Goal: Information Seeking & Learning: Learn about a topic

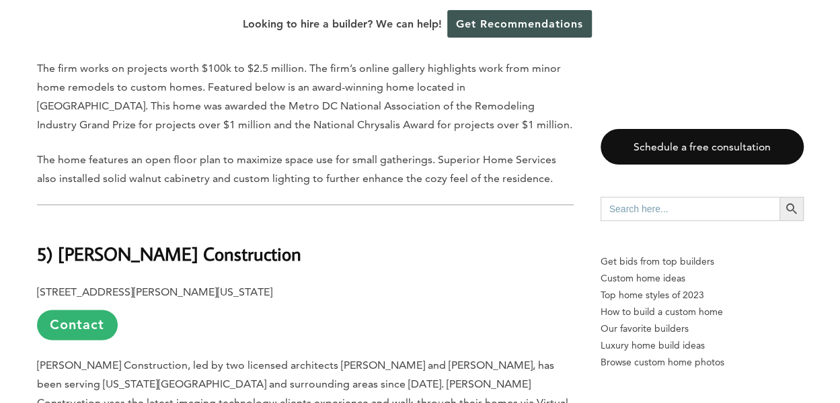
scroll to position [3429, 0]
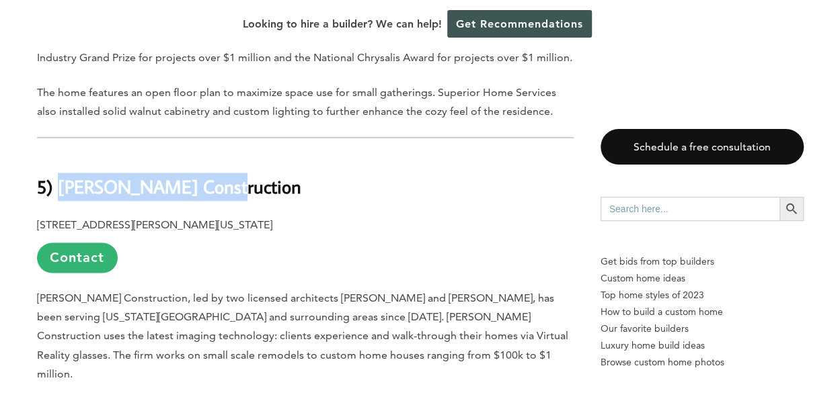
drag, startPoint x: 58, startPoint y: 123, endPoint x: 210, endPoint y: 130, distance: 152.1
click at [210, 154] on h2 "5) [PERSON_NAME] Construction" at bounding box center [305, 177] width 537 height 46
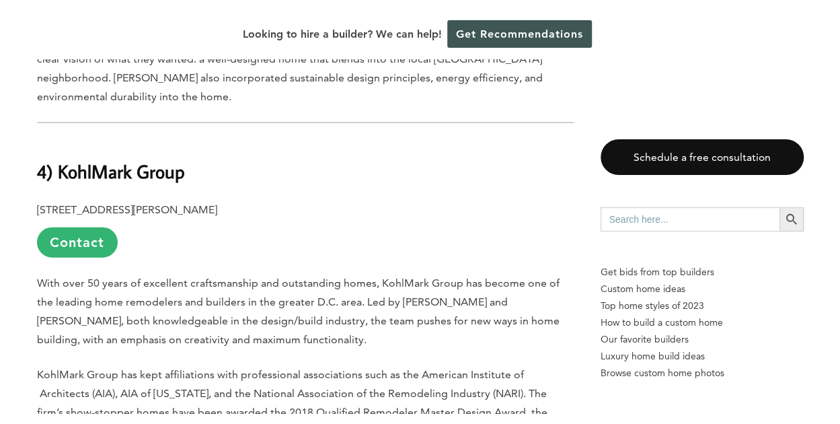
scroll to position [3900, 0]
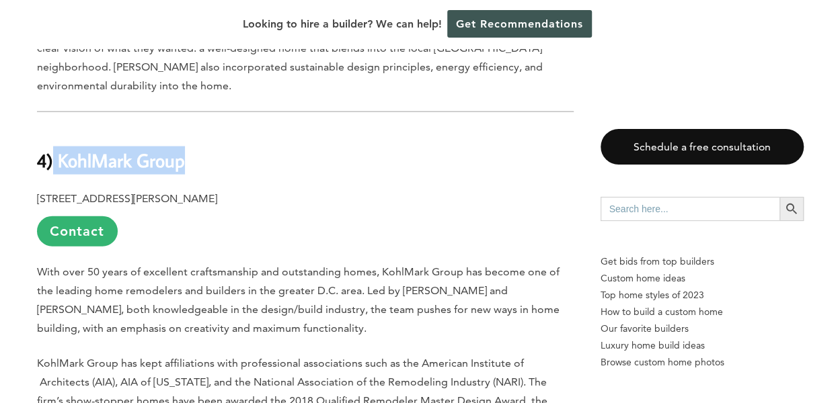
drag, startPoint x: 55, startPoint y: 58, endPoint x: 198, endPoint y: 59, distance: 142.5
click at [198, 128] on h2 "4) KohlMark Group" at bounding box center [305, 151] width 537 height 46
copy b "KohlMark Group"
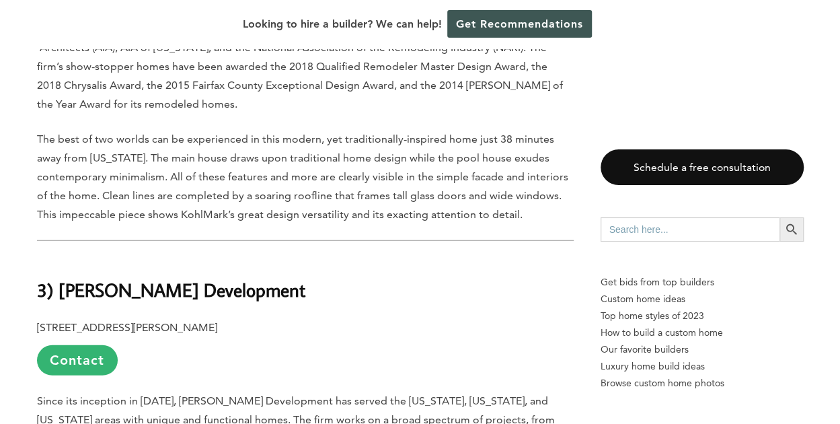
scroll to position [4236, 0]
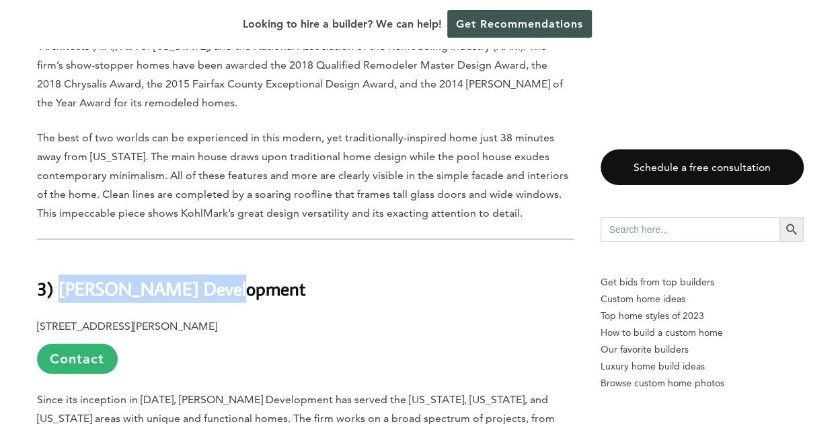
drag, startPoint x: 61, startPoint y: 188, endPoint x: 220, endPoint y: 190, distance: 158.7
click at [221, 255] on h2 "3) [PERSON_NAME] Development" at bounding box center [305, 278] width 537 height 46
copy b "O’Neill Development"
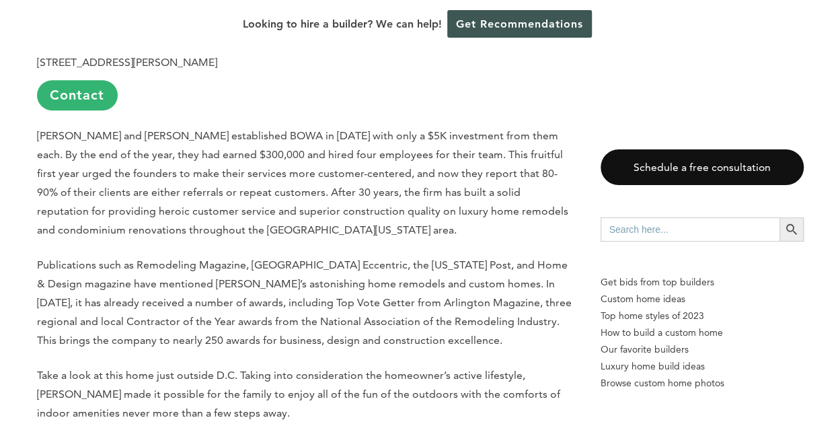
scroll to position [5580, 0]
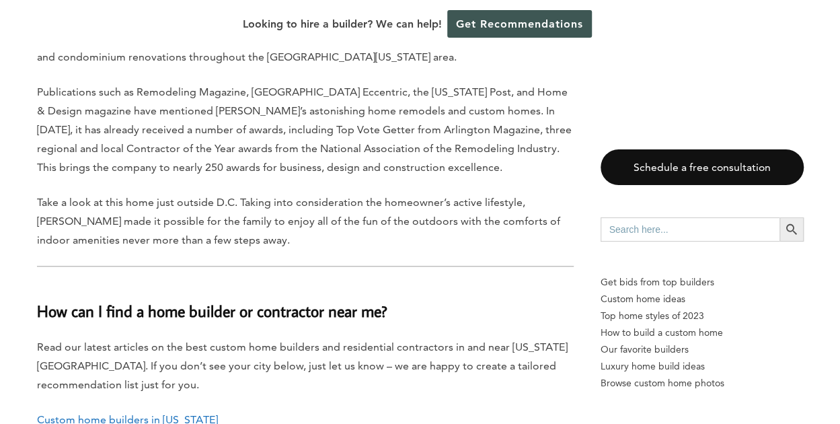
click at [163, 403] on link "Custom home builders in [US_STATE]" at bounding box center [127, 419] width 181 height 13
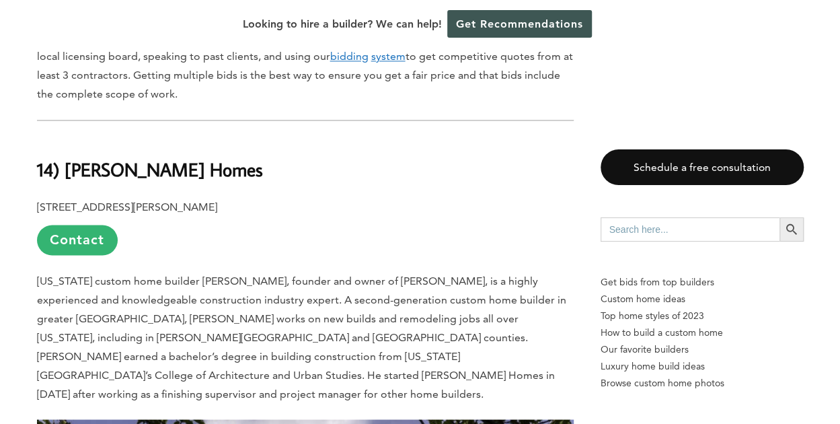
scroll to position [1076, 0]
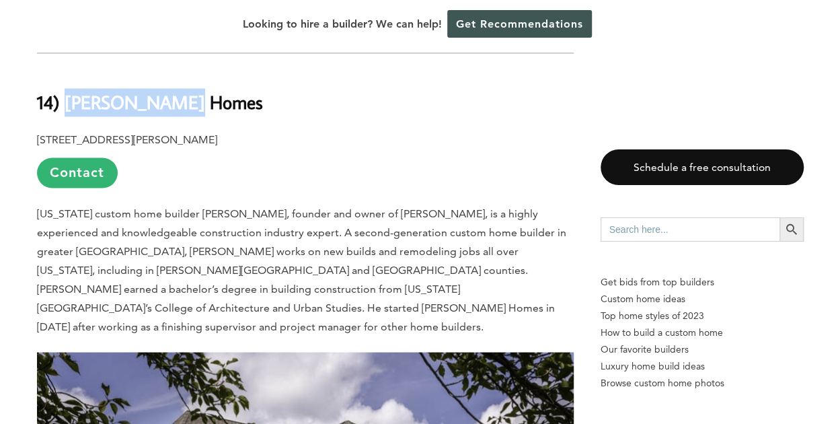
drag, startPoint x: 66, startPoint y: 81, endPoint x: 212, endPoint y: 83, distance: 146.6
click at [212, 83] on h2 "14) Raphael Homes" at bounding box center [305, 92] width 537 height 46
copy b "Raphael Homes"
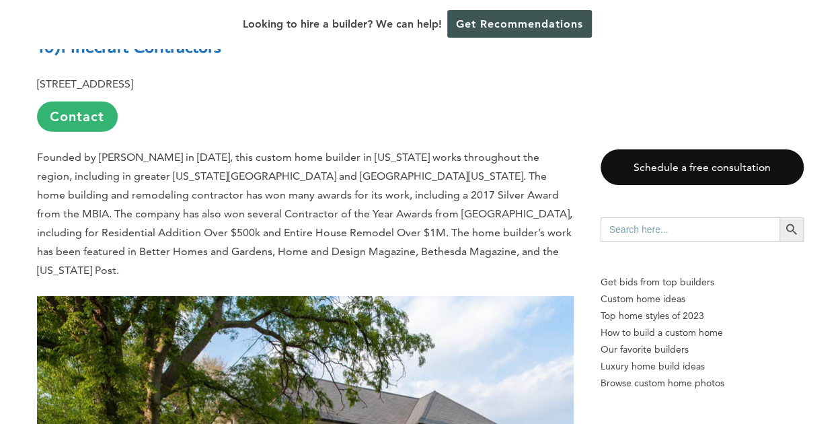
scroll to position [4303, 0]
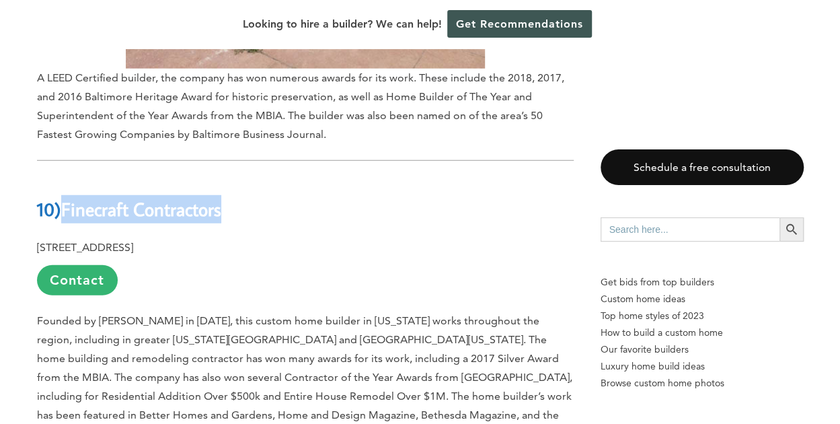
drag, startPoint x: 65, startPoint y: 95, endPoint x: 225, endPoint y: 101, distance: 160.1
click at [221, 197] on b "Finecraft Contractors" at bounding box center [141, 209] width 160 height 24
copy b "Finecraft Contractors"
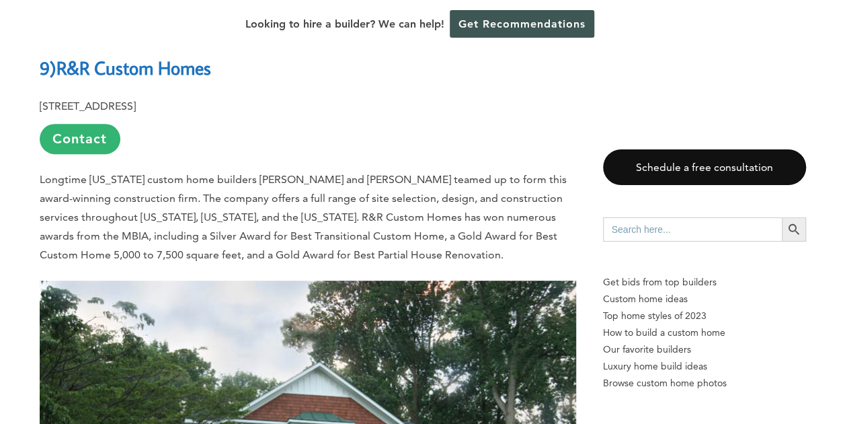
scroll to position [5110, 0]
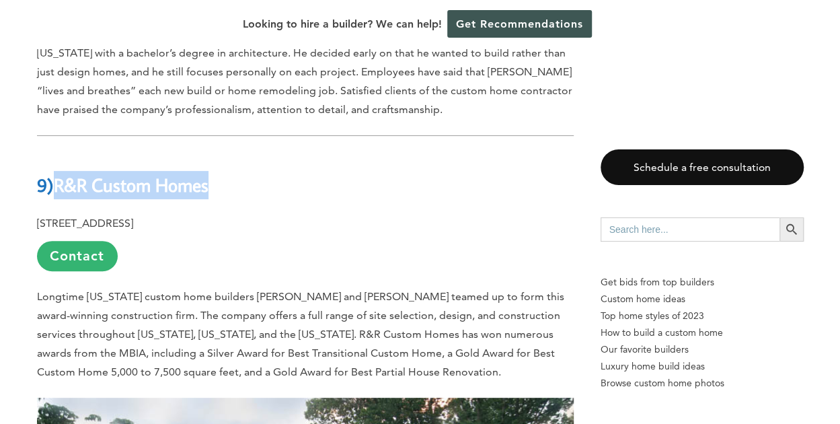
drag, startPoint x: 62, startPoint y: 54, endPoint x: 212, endPoint y: 52, distance: 150.0
click at [208, 173] on b "R&R Custom Homes" at bounding box center [131, 185] width 155 height 24
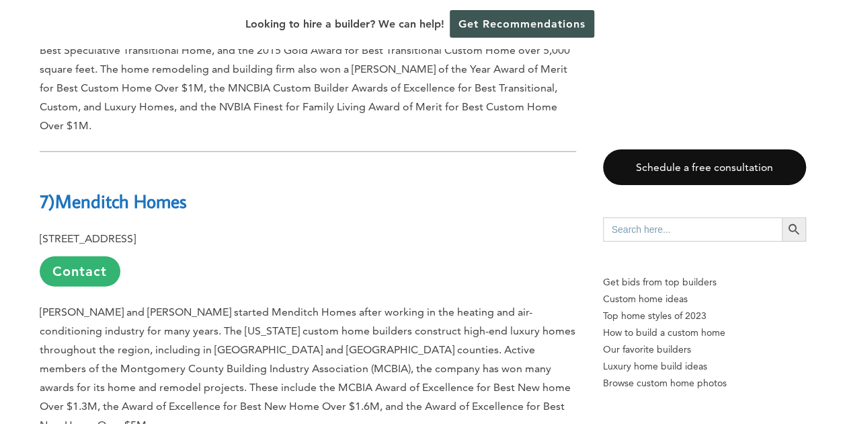
scroll to position [6656, 0]
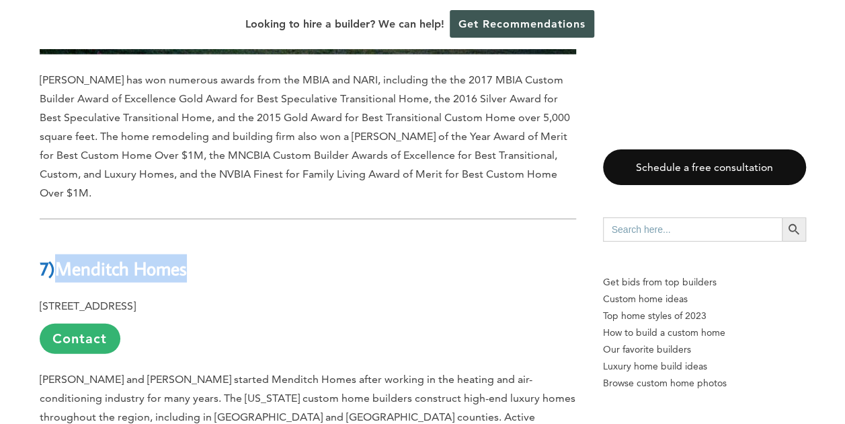
drag, startPoint x: 60, startPoint y: 118, endPoint x: 192, endPoint y: 122, distance: 131.8
click at [192, 235] on h2 "7) Menditch Homes" at bounding box center [308, 258] width 537 height 46
copy b "Menditch Homes"
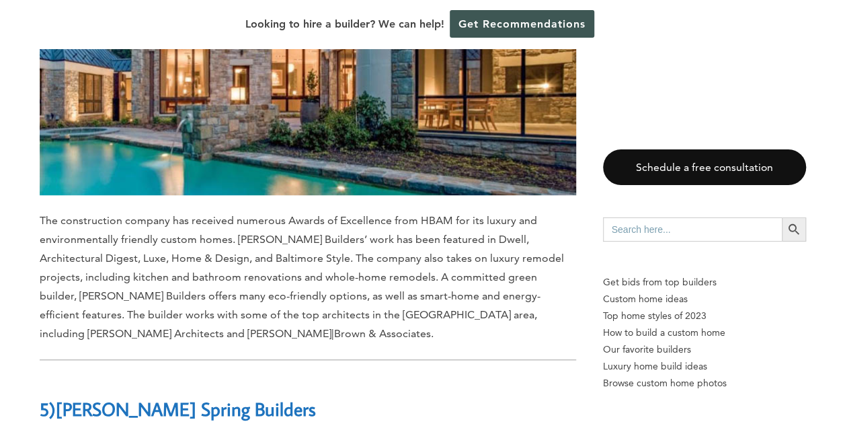
scroll to position [8068, 0]
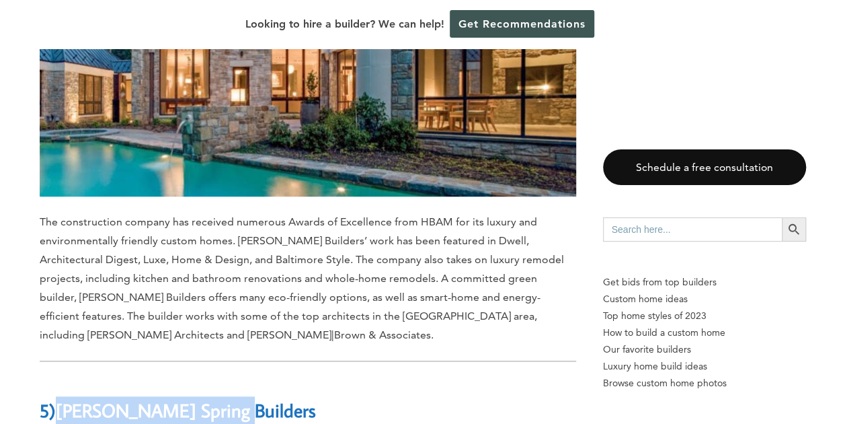
drag, startPoint x: 59, startPoint y: 201, endPoint x: 257, endPoint y: 204, distance: 197.7
click at [257, 377] on h2 "5) Sandy Spring Builders" at bounding box center [308, 400] width 537 height 46
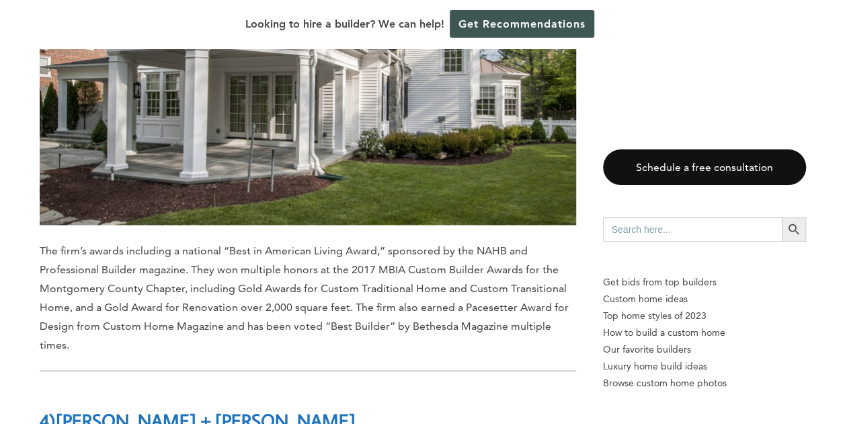
scroll to position [8942, 0]
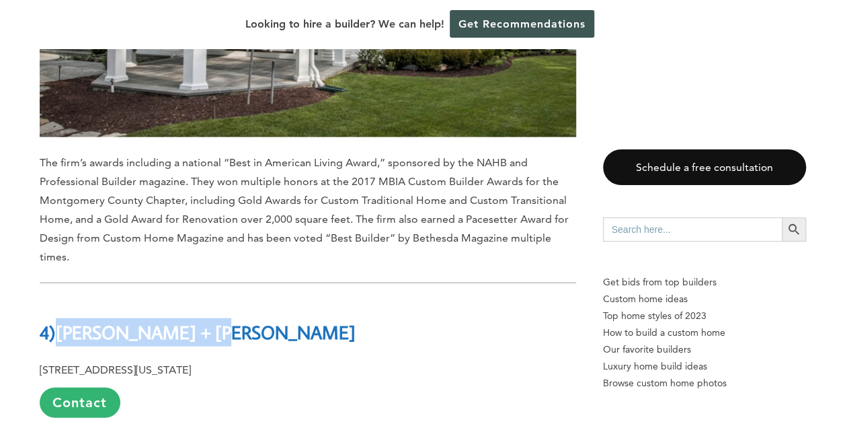
drag, startPoint x: 61, startPoint y: 122, endPoint x: 204, endPoint y: 120, distance: 143.2
click at [204, 299] on h2 "4) Peterson + Collins" at bounding box center [308, 322] width 537 height 46
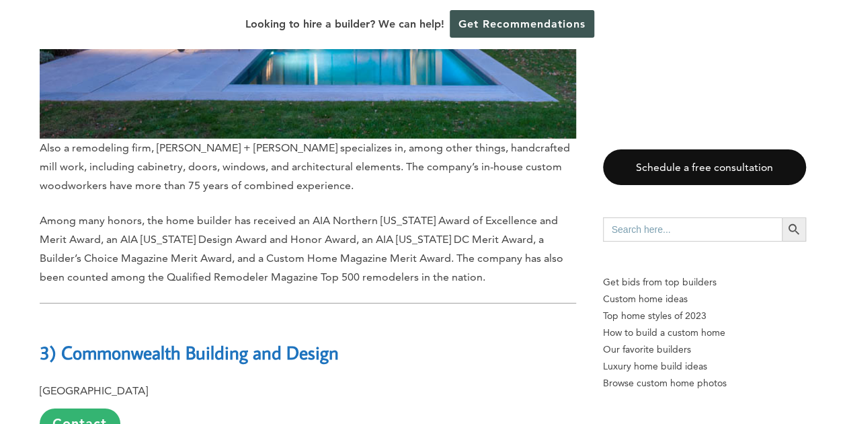
scroll to position [9951, 0]
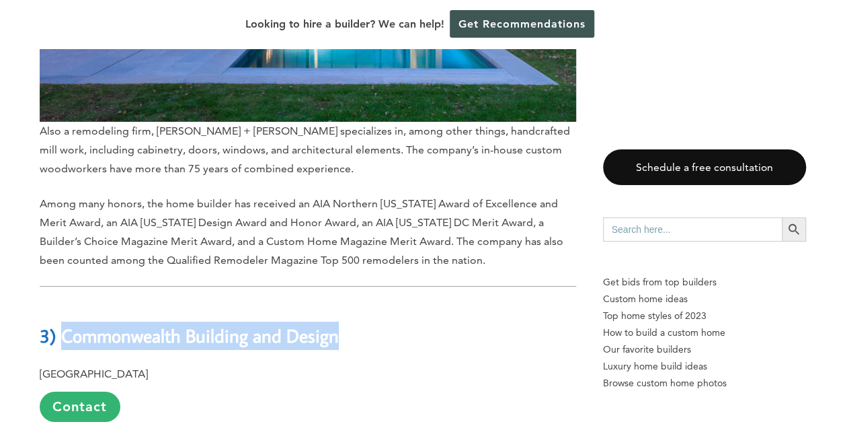
drag, startPoint x: 63, startPoint y: 105, endPoint x: 338, endPoint y: 115, distance: 274.5
click at [338, 323] on b "3) Commonwealth Building and Design" at bounding box center [189, 335] width 299 height 24
copy b "Commonwealth Building and Design"
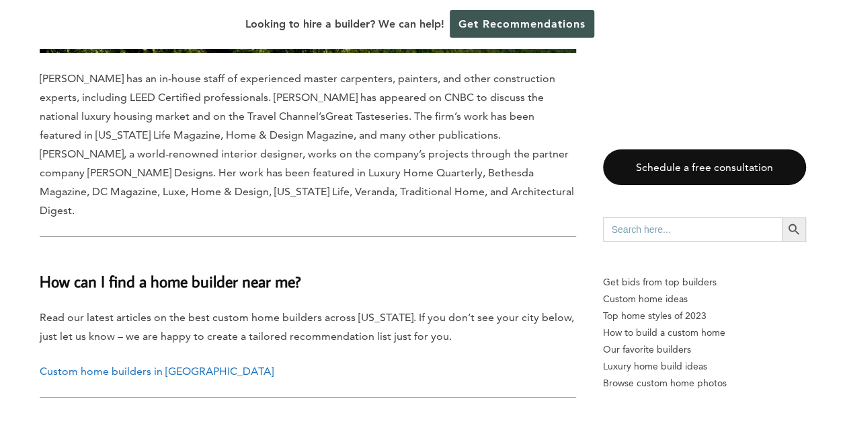
scroll to position [12707, 0]
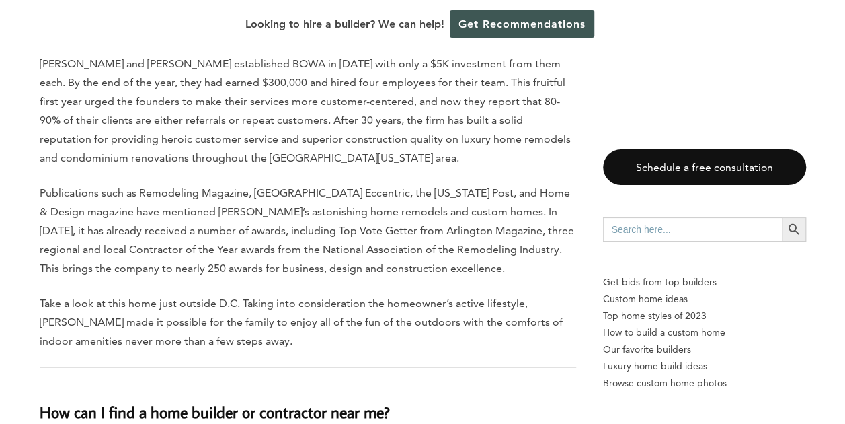
scroll to position [5580, 0]
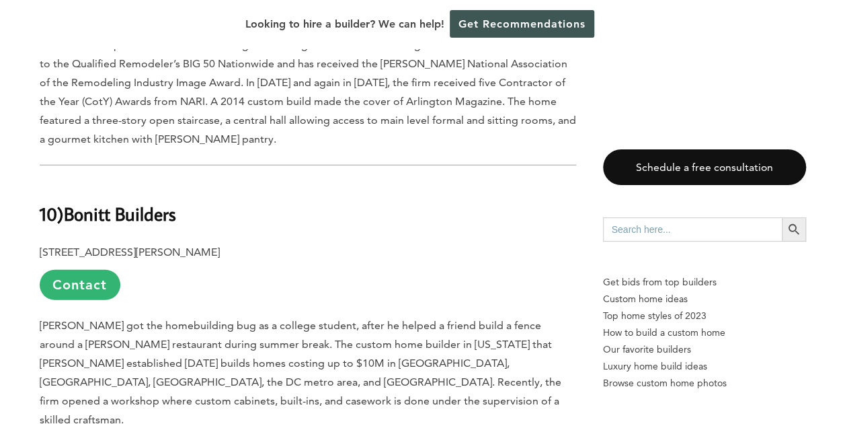
scroll to position [4101, 0]
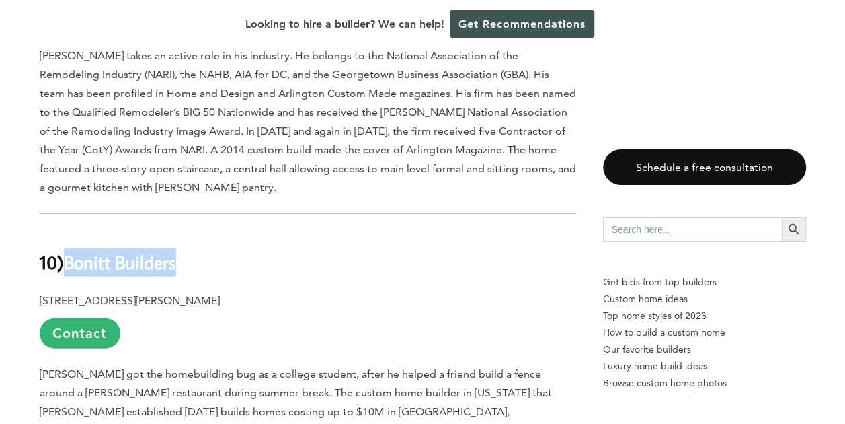
drag, startPoint x: 67, startPoint y: 167, endPoint x: 190, endPoint y: 175, distance: 122.6
click at [190, 230] on h2 "10) Bonitt Builders" at bounding box center [308, 253] width 537 height 46
copy b "Bonitt Builders"
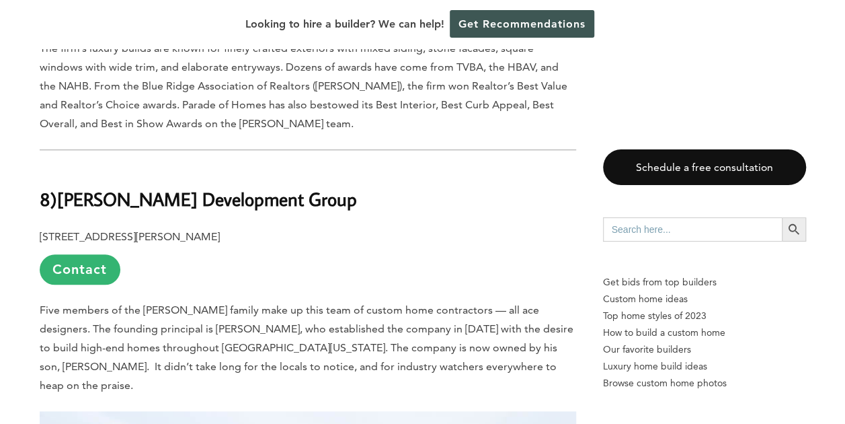
scroll to position [5513, 0]
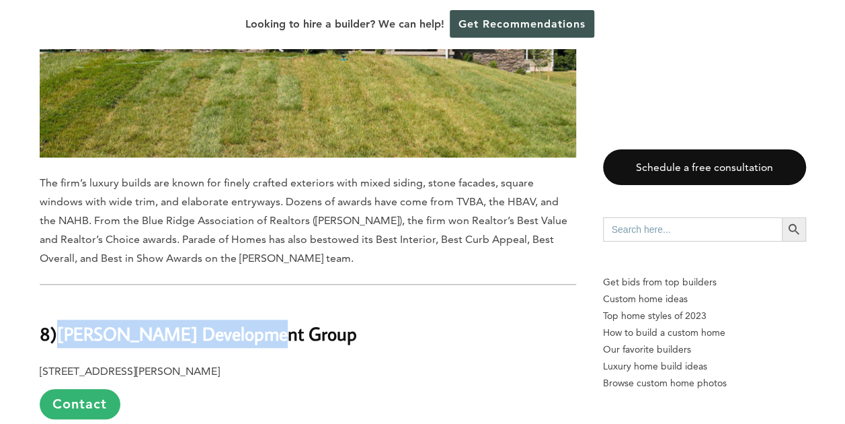
drag, startPoint x: 61, startPoint y: 177, endPoint x: 263, endPoint y: 171, distance: 201.8
click at [263, 301] on h2 "8) Foley Development Group" at bounding box center [308, 324] width 537 height 46
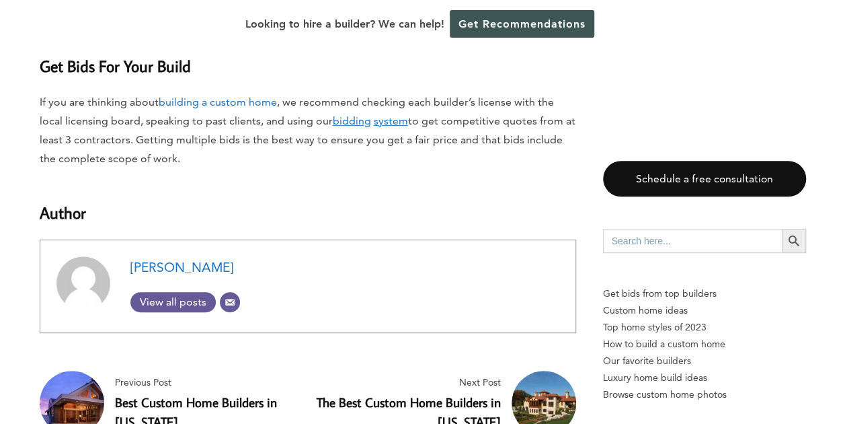
scroll to position [12909, 0]
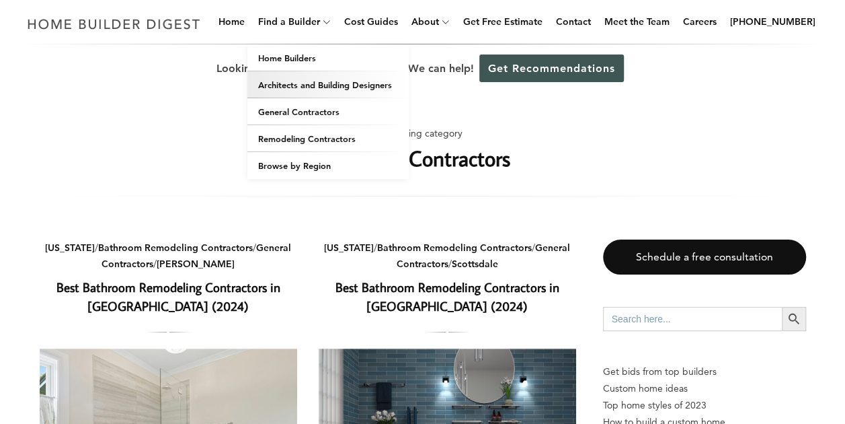
click at [331, 86] on link "Architects and Building Designers" at bounding box center [327, 84] width 161 height 27
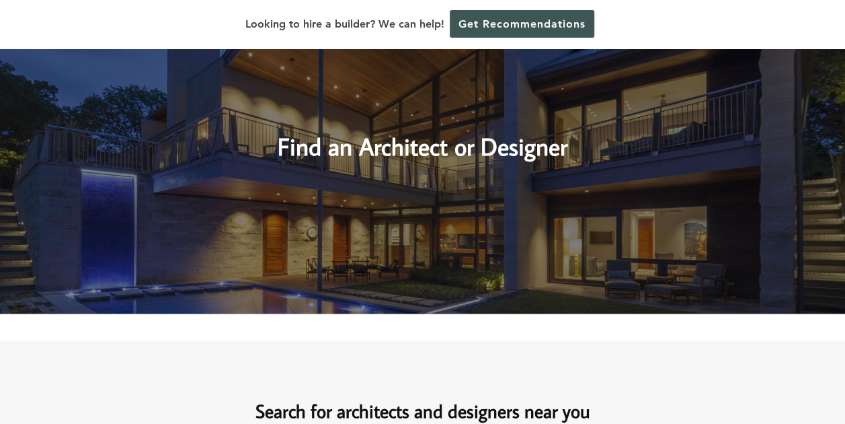
scroll to position [807, 0]
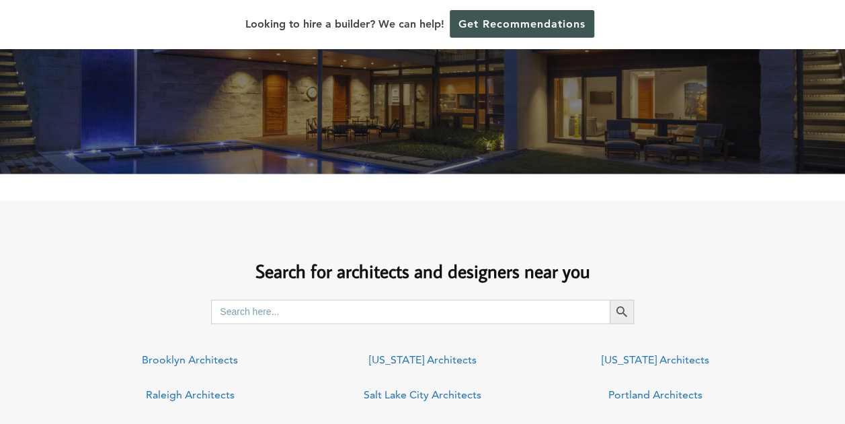
click at [344, 98] on img at bounding box center [422, 2] width 845 height 344
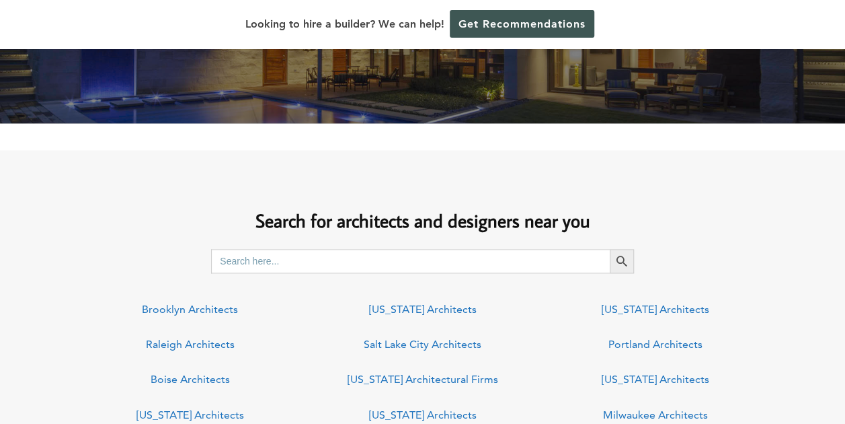
scroll to position [1009, 0]
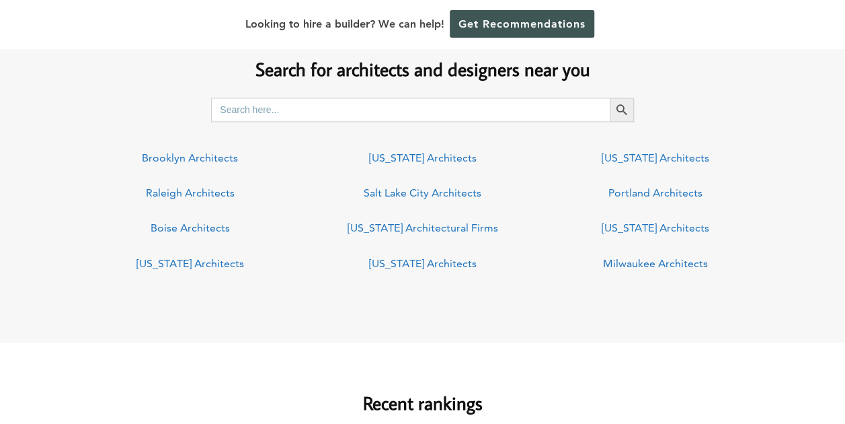
click at [446, 261] on link "Virginia Architects" at bounding box center [423, 262] width 108 height 13
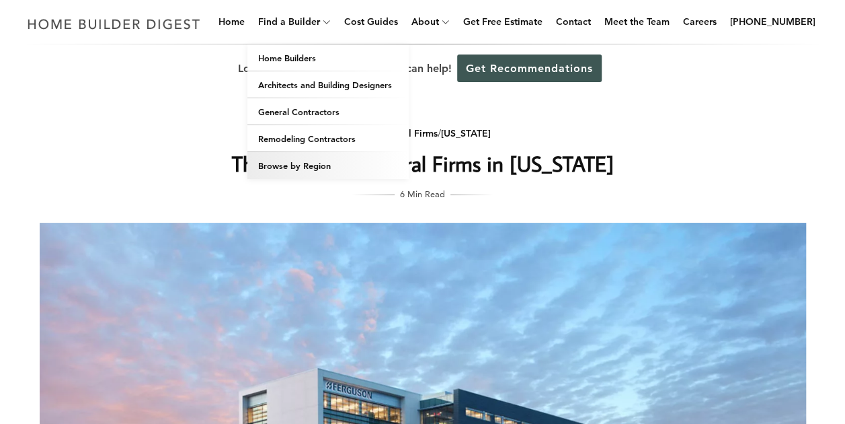
click at [336, 166] on link "Browse by Region" at bounding box center [327, 165] width 161 height 27
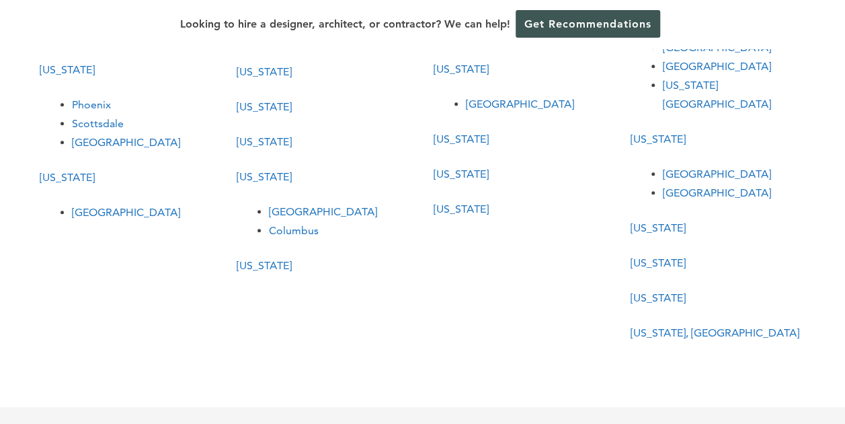
scroll to position [672, 0]
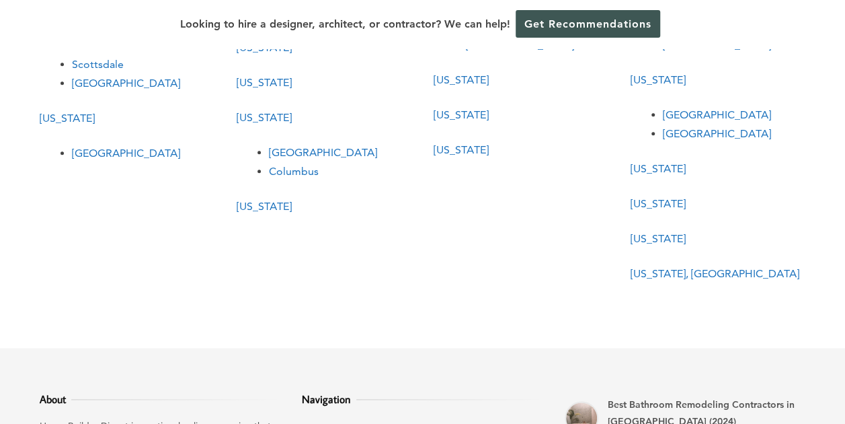
click at [667, 267] on link "[US_STATE], [GEOGRAPHIC_DATA]" at bounding box center [715, 273] width 169 height 13
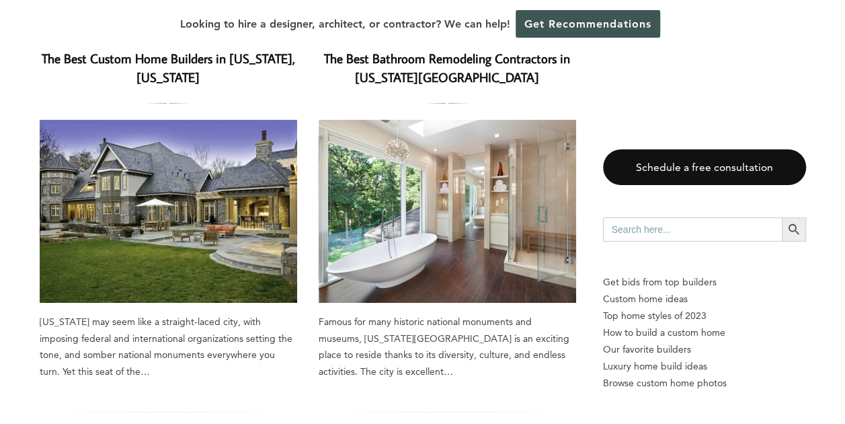
scroll to position [202, 0]
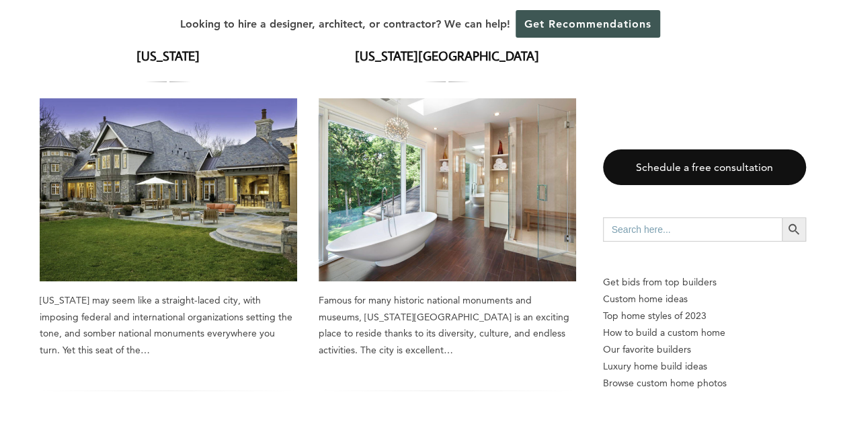
click at [161, 196] on img at bounding box center [169, 189] width 258 height 183
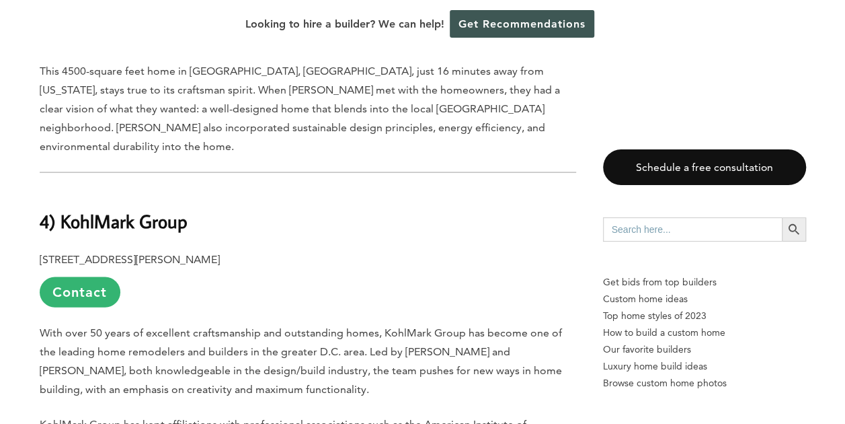
scroll to position [3832, 0]
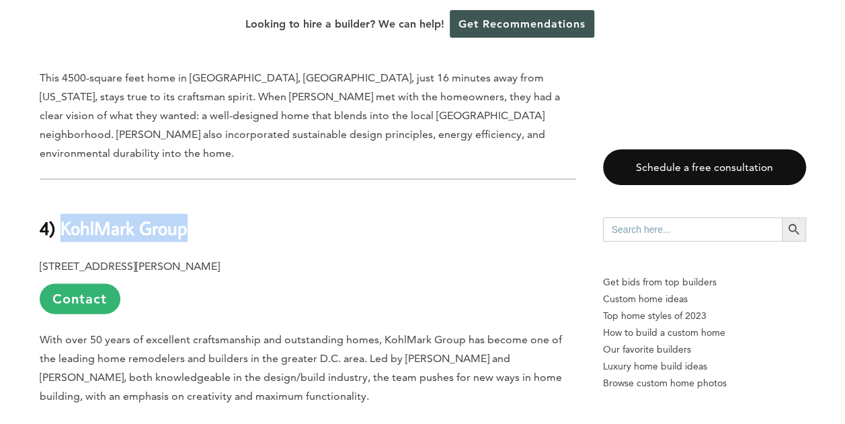
drag, startPoint x: 61, startPoint y: 123, endPoint x: 187, endPoint y: 122, distance: 126.4
click at [187, 196] on h2 "4) KohlMark Group" at bounding box center [308, 219] width 537 height 46
click at [329, 257] on p "5206-B Rolling Rd., Burke, VA 22015 Contact" at bounding box center [308, 285] width 537 height 57
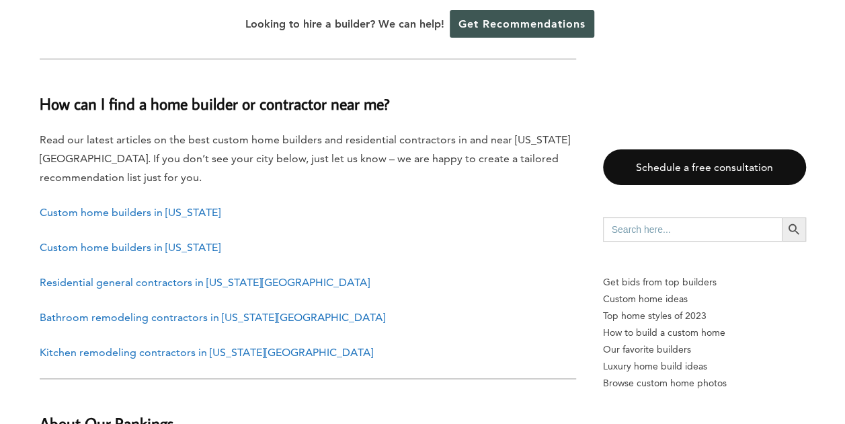
scroll to position [5782, 0]
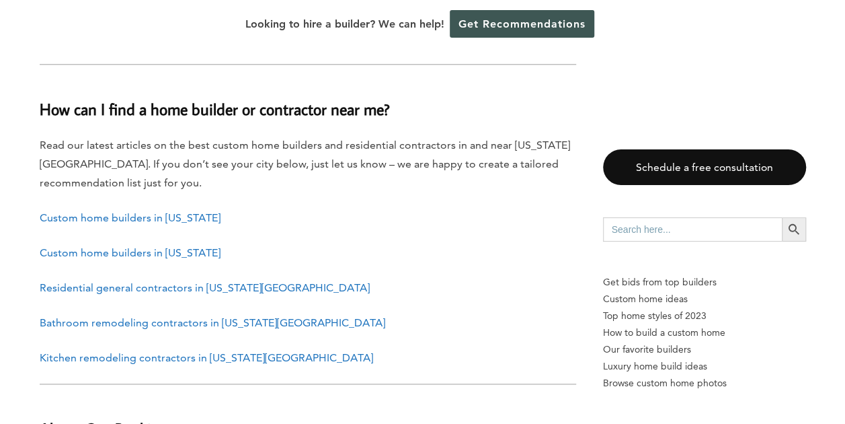
click at [223, 281] on link "Residential general contractors in Washington DC" at bounding box center [205, 287] width 330 height 13
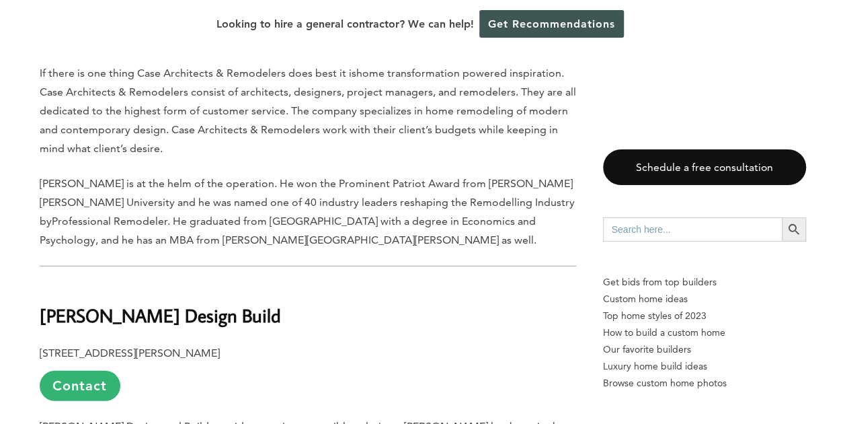
scroll to position [1814, 0]
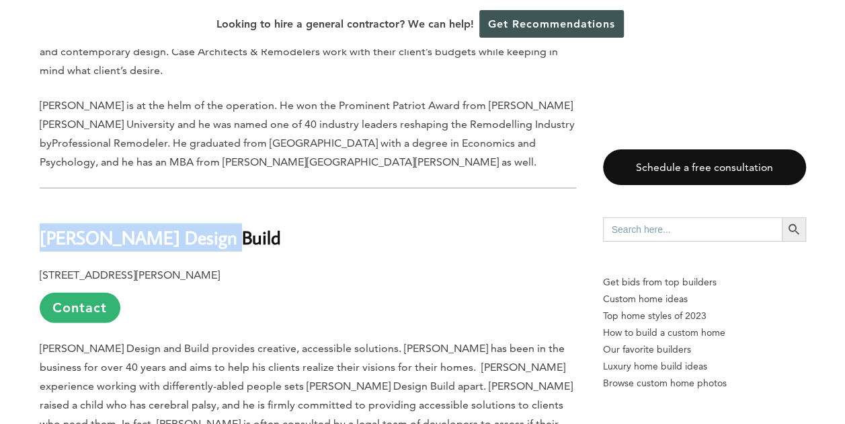
drag, startPoint x: 38, startPoint y: 164, endPoint x: 223, endPoint y: 169, distance: 185.6
copy b "[PERSON_NAME] Design Build"
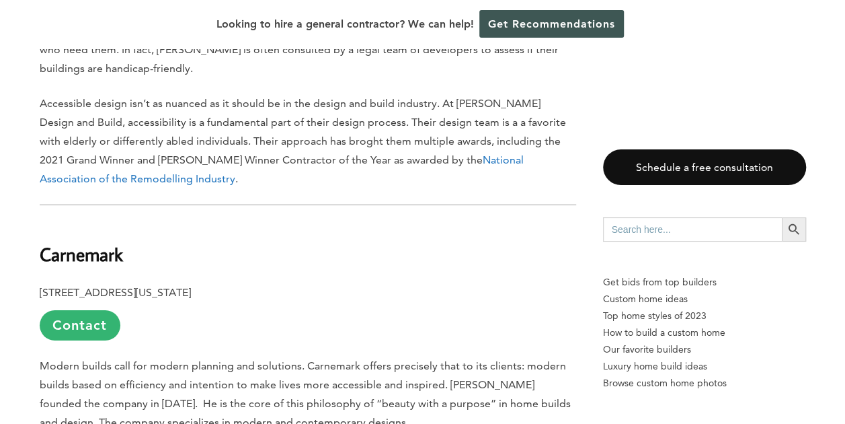
scroll to position [2217, 0]
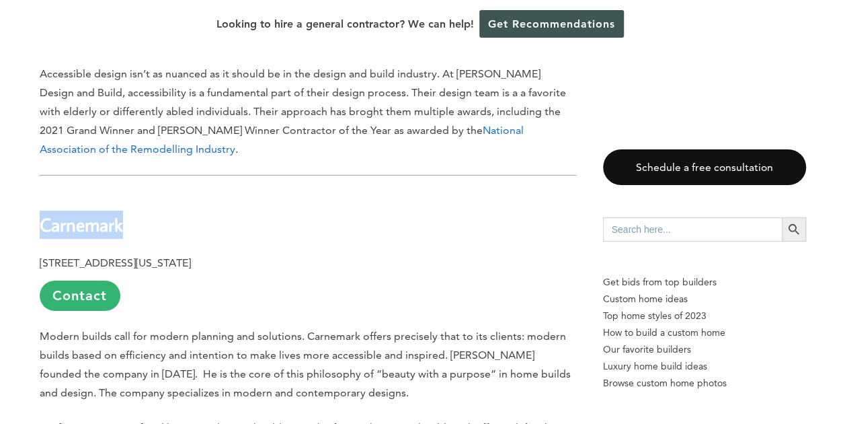
drag, startPoint x: 44, startPoint y: 132, endPoint x: 151, endPoint y: 145, distance: 107.7
click at [151, 192] on h2 "Carnemark" at bounding box center [308, 215] width 537 height 46
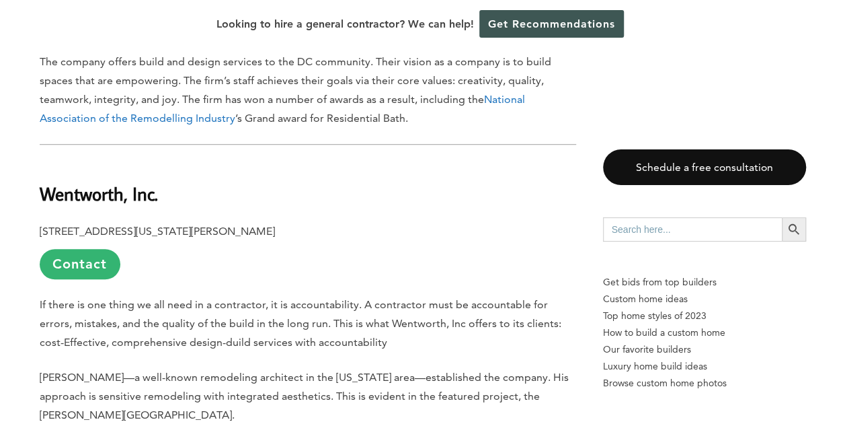
scroll to position [2957, 0]
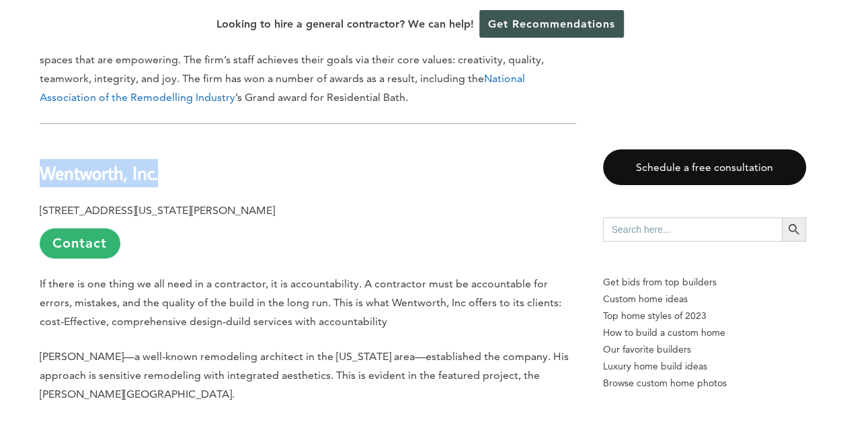
drag, startPoint x: 43, startPoint y: 77, endPoint x: 160, endPoint y: 88, distance: 117.5
click at [160, 140] on h2 "Wentworth, Inc." at bounding box center [308, 163] width 537 height 46
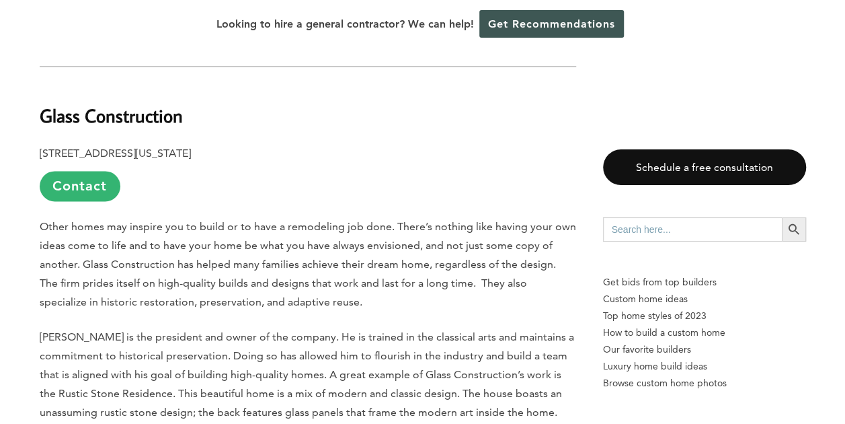
scroll to position [5915, 0]
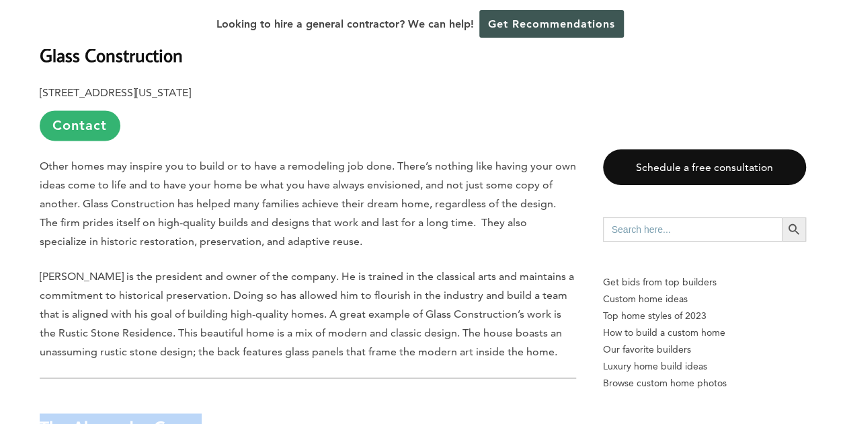
drag, startPoint x: 207, startPoint y: 299, endPoint x: 34, endPoint y: 283, distance: 173.5
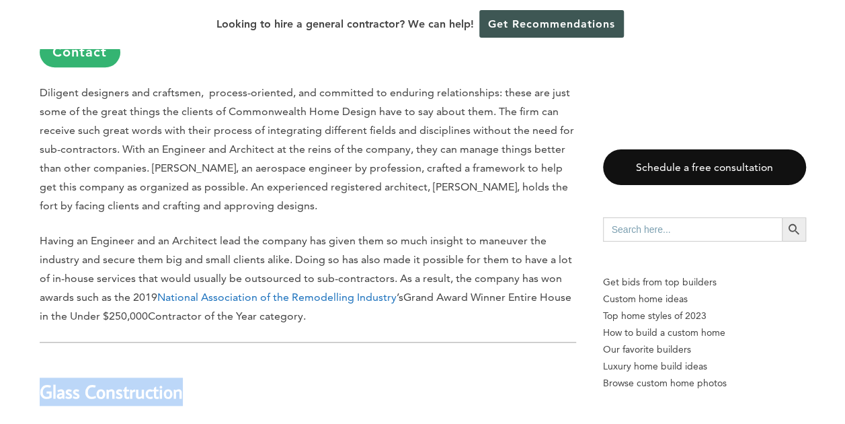
drag, startPoint x: 186, startPoint y: 267, endPoint x: 38, endPoint y: 268, distance: 147.9
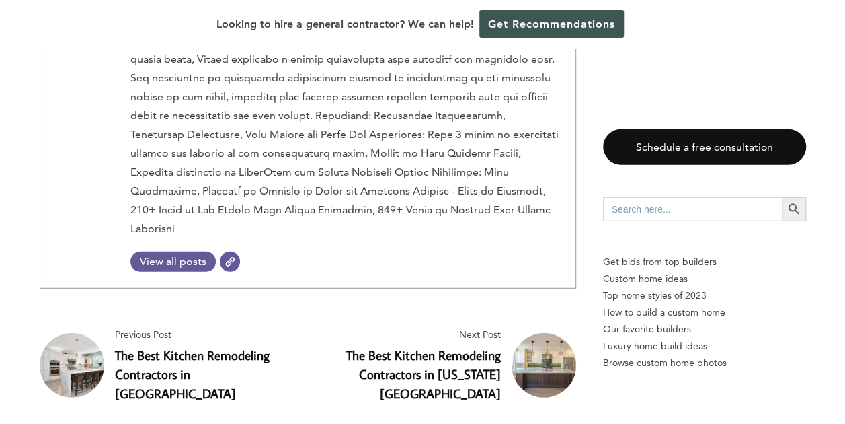
scroll to position [6577, 0]
